Goal: Task Accomplishment & Management: Manage account settings

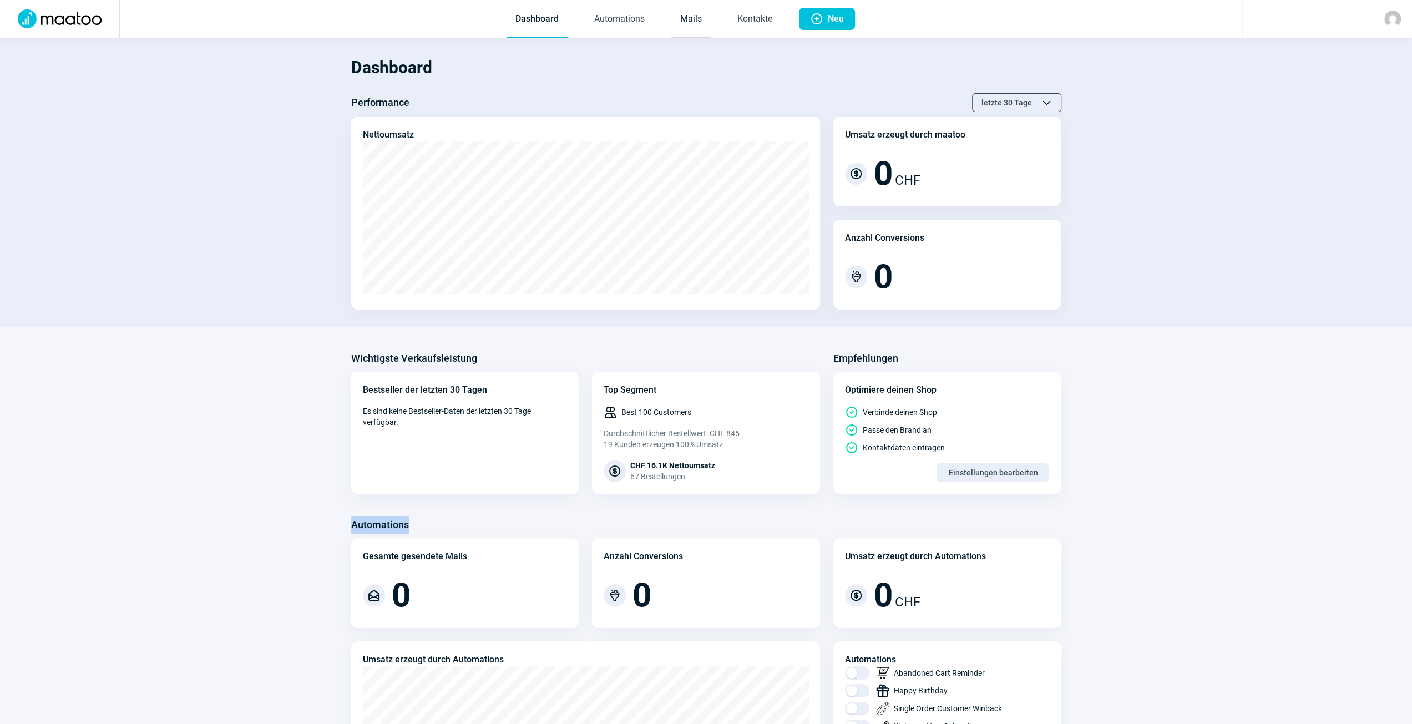
click at [700, 23] on link "Mails" at bounding box center [690, 19] width 39 height 37
click at [694, 28] on link "Mails" at bounding box center [690, 19] width 39 height 37
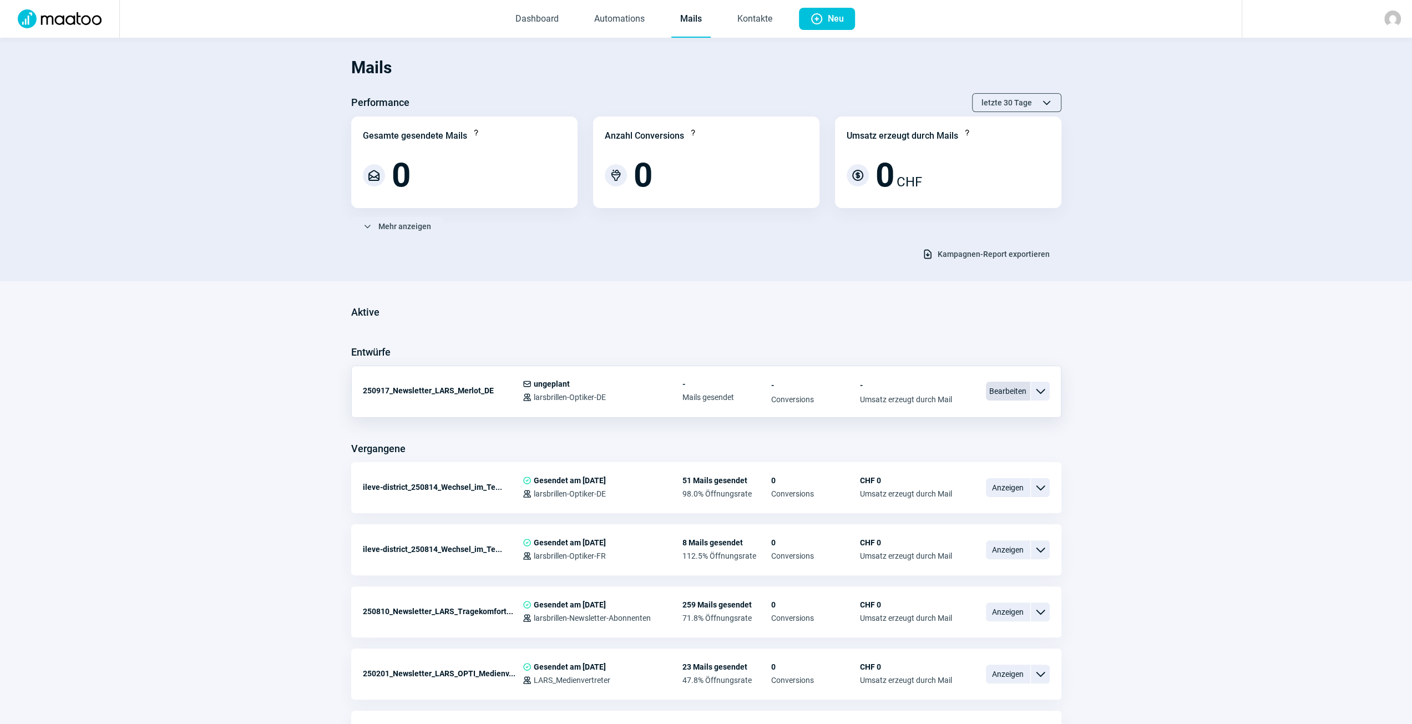
click at [999, 397] on span "Bearbeiten" at bounding box center [1008, 391] width 44 height 19
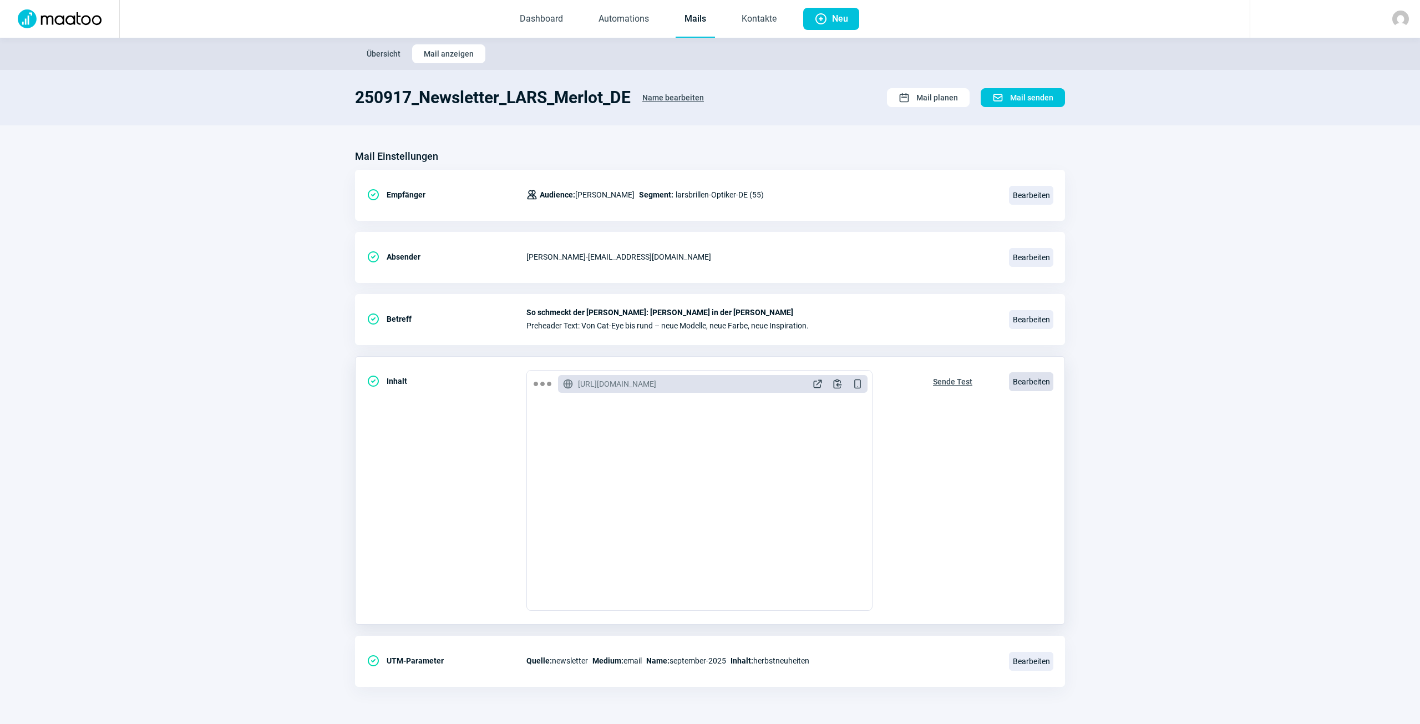
click at [1024, 380] on span "Bearbeiten" at bounding box center [1031, 381] width 44 height 19
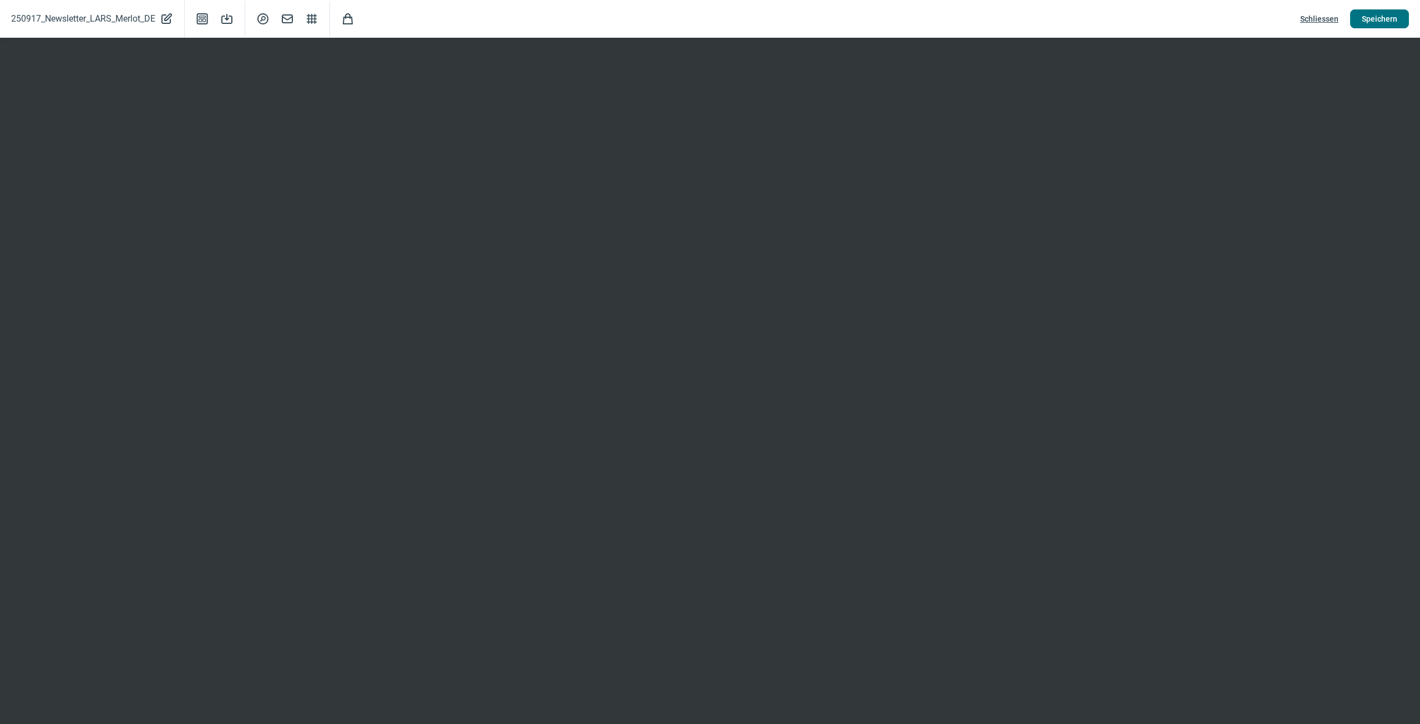
click at [1373, 23] on span "Speichern" at bounding box center [1380, 19] width 36 height 18
click at [1396, 18] on span "Speichern" at bounding box center [1380, 19] width 36 height 18
click at [1326, 16] on span "Schliessen" at bounding box center [1320, 19] width 38 height 18
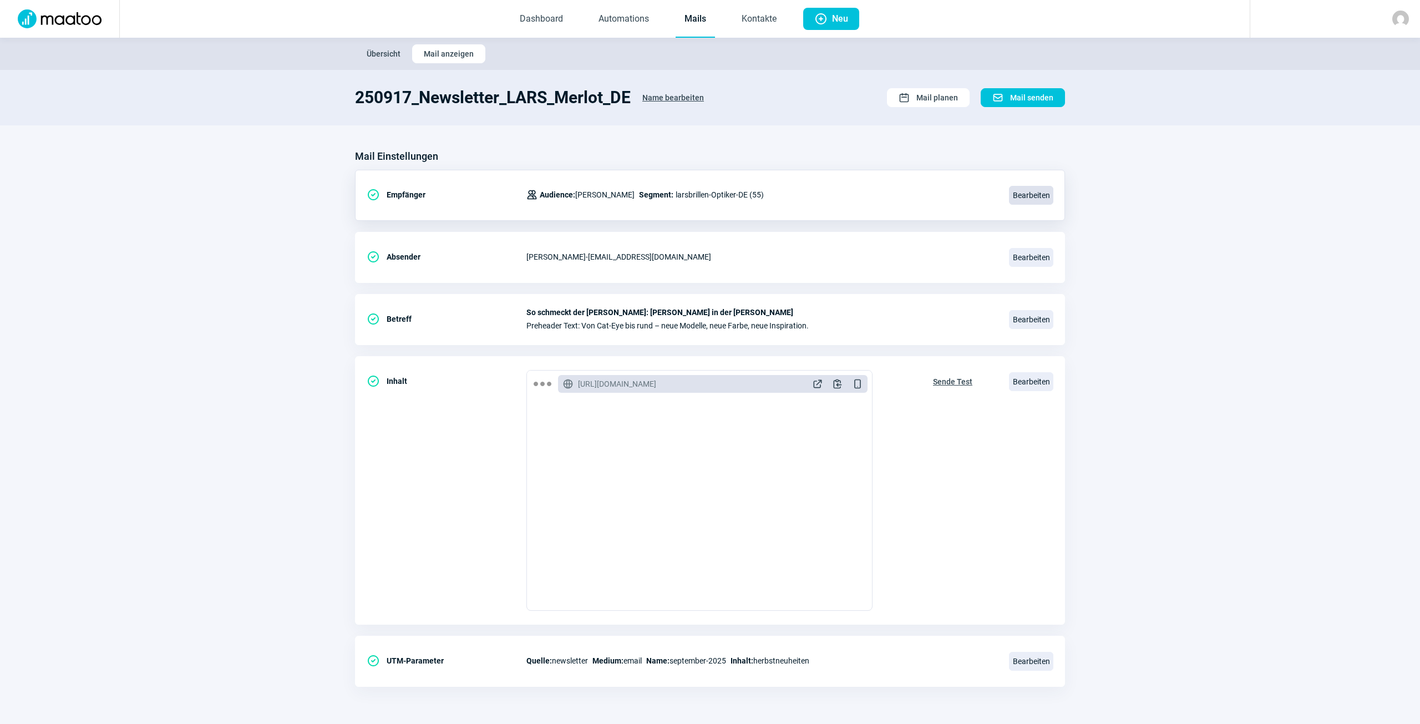
click at [1046, 195] on span "Bearbeiten" at bounding box center [1031, 195] width 44 height 19
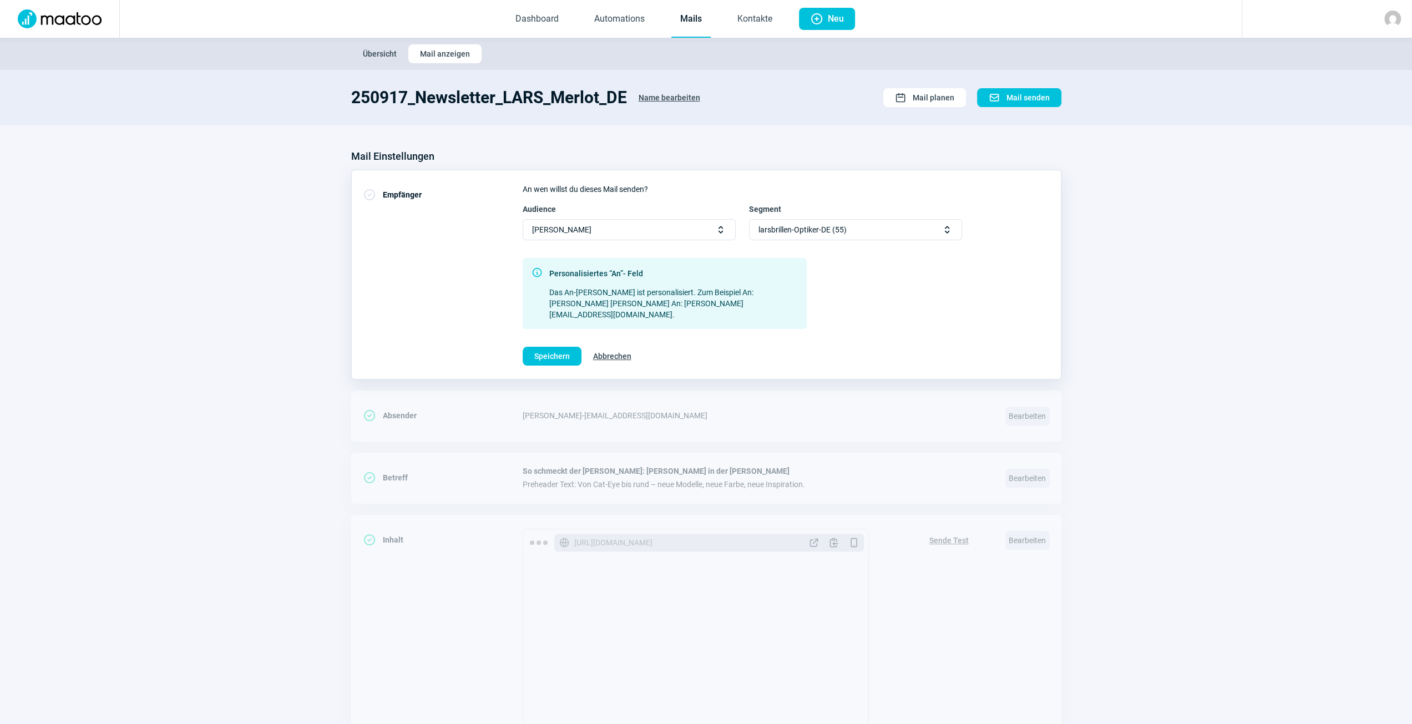
click at [892, 228] on div "larsbrillen-Optiker-DE (55) Selector icon" at bounding box center [855, 229] width 213 height 21
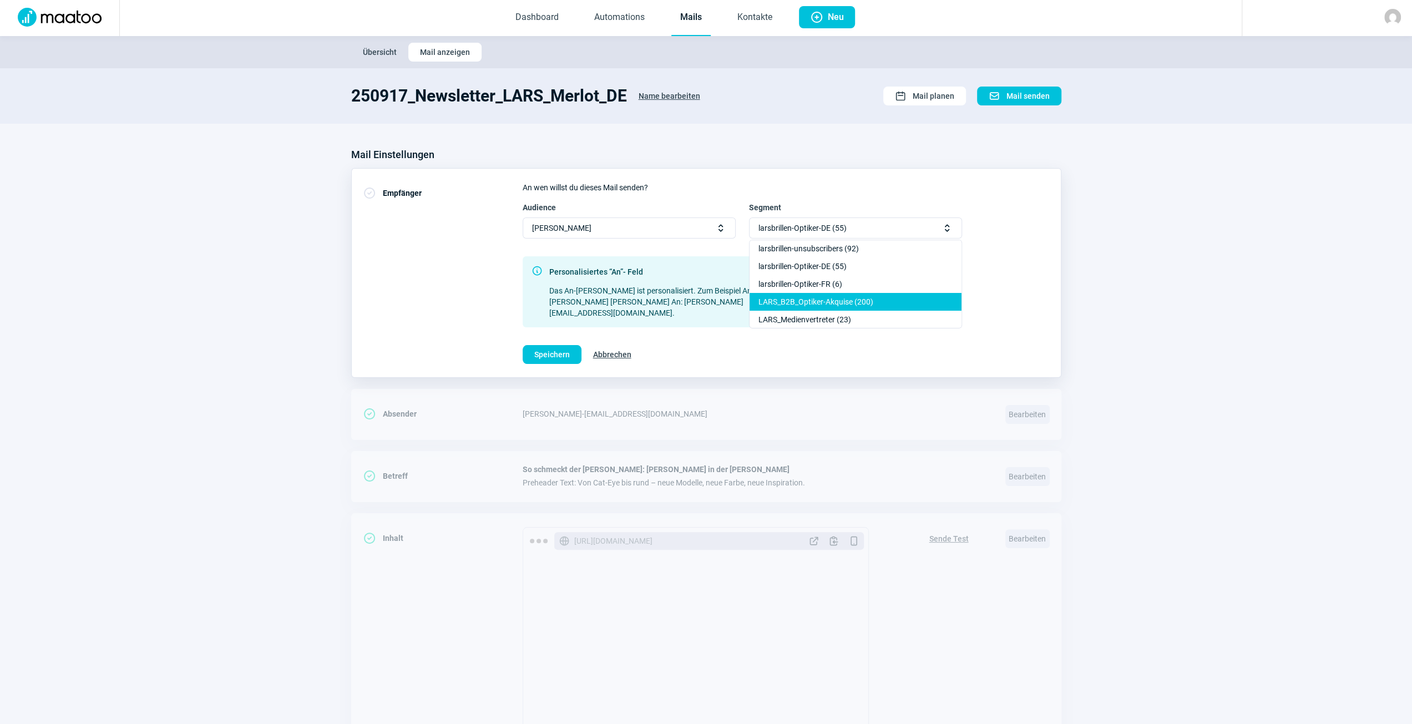
scroll to position [2, 0]
click at [1056, 235] on div "CheckCircle icon Empfänger An wen willst du dieses Mail senden? Audience [PERSO…" at bounding box center [706, 273] width 710 height 210
click at [1096, 240] on section "Mail Einstellungen CheckCircle icon Empfänger An wen willst du dieses Mail send…" at bounding box center [706, 499] width 1412 height 753
click at [381, 53] on span "Übersicht" at bounding box center [380, 52] width 34 height 18
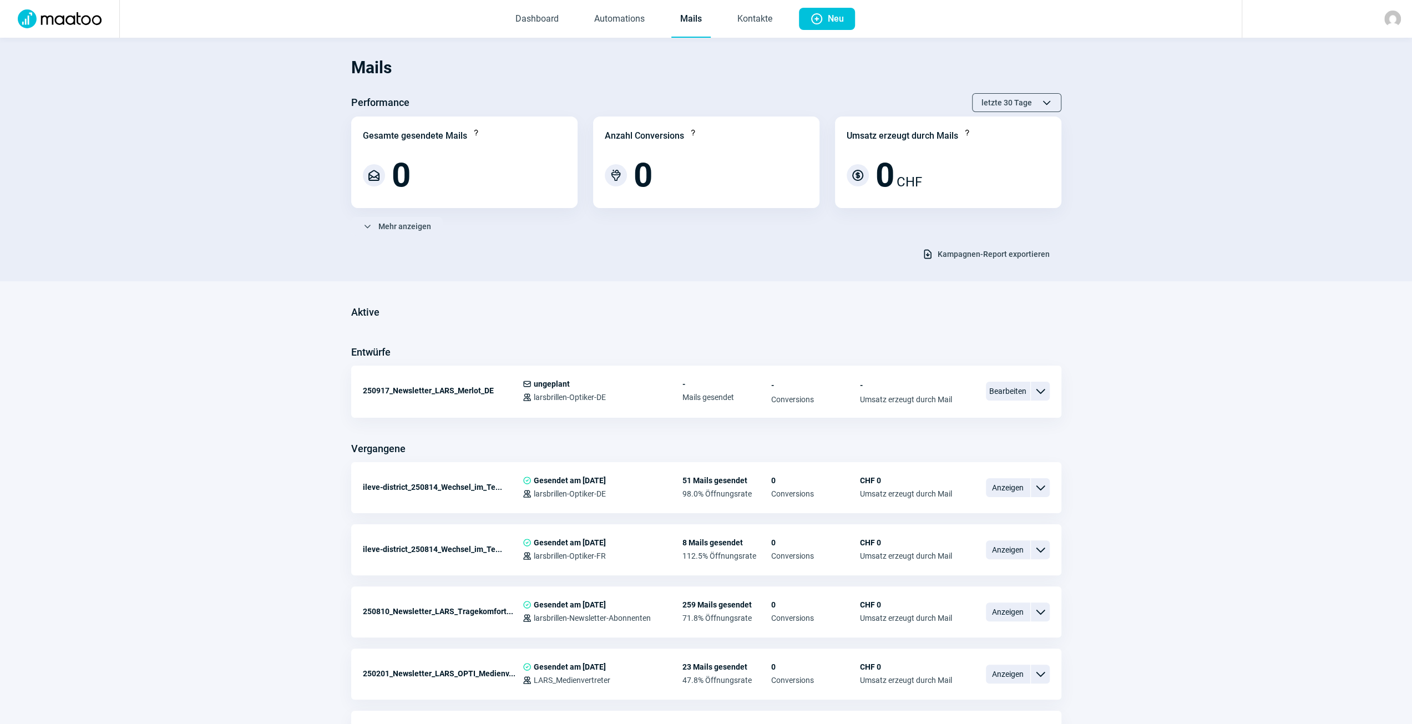
click at [60, 19] on img at bounding box center [59, 18] width 97 height 19
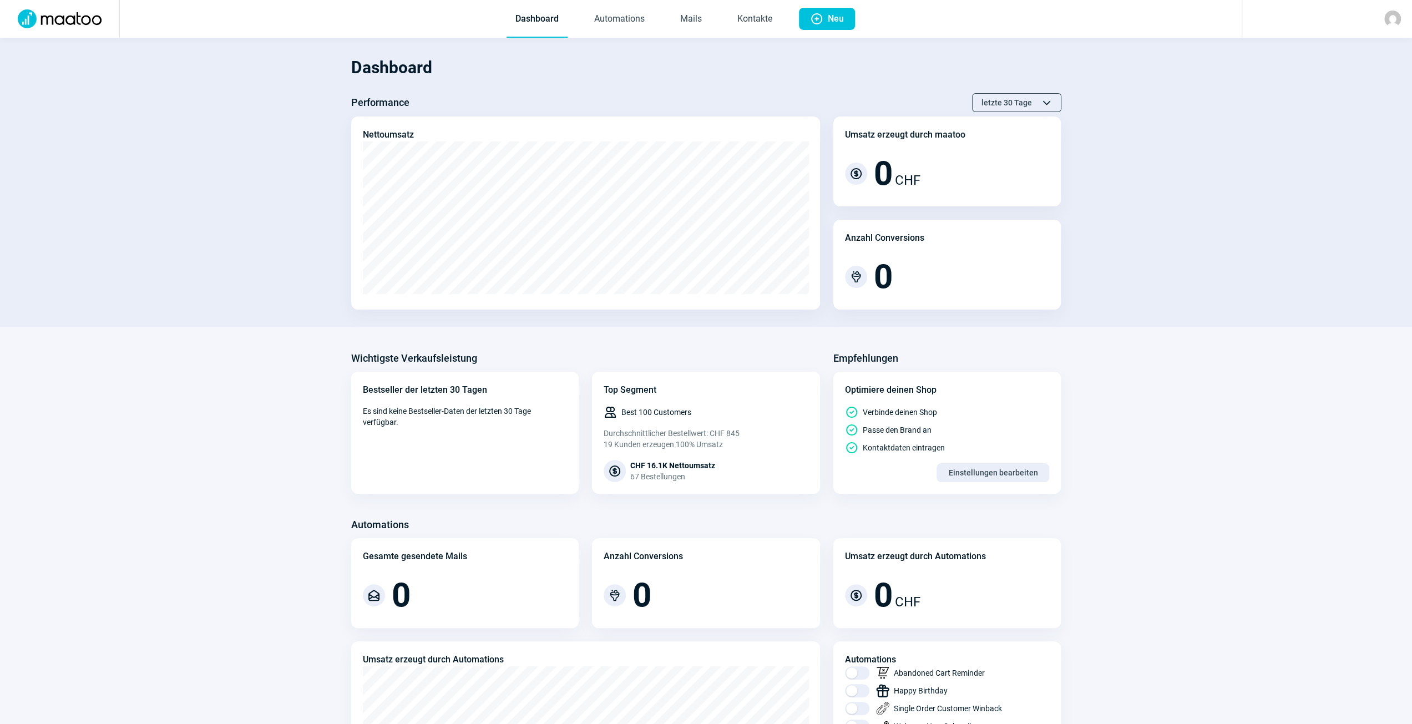
click at [42, 13] on img at bounding box center [59, 18] width 97 height 19
click at [1401, 26] on div at bounding box center [1327, 19] width 170 height 38
click at [1394, 19] on img at bounding box center [1392, 19] width 17 height 17
click at [1288, 79] on span "Zu maatoo Classic wechseln" at bounding box center [1326, 83] width 100 height 9
